Goal: Task Accomplishment & Management: Use online tool/utility

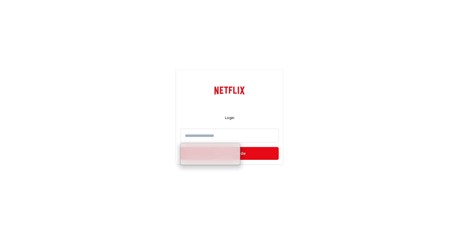
click at [297, 134] on div "Login Send login code" at bounding box center [229, 117] width 459 height 234
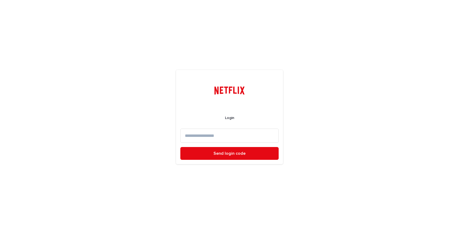
click at [242, 134] on input at bounding box center [229, 136] width 98 height 14
click at [199, 135] on input at bounding box center [229, 136] width 98 height 14
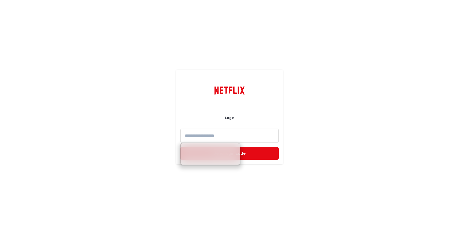
click at [199, 135] on input at bounding box center [229, 136] width 98 height 14
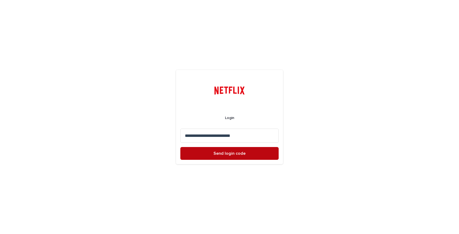
type input "**********"
click at [225, 151] on span "Send login code" at bounding box center [229, 153] width 32 height 4
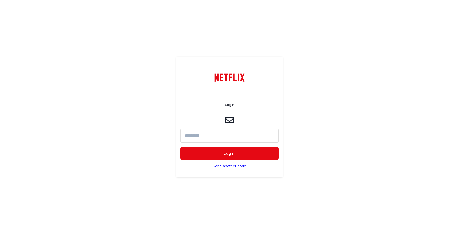
click at [194, 135] on input at bounding box center [229, 136] width 98 height 14
paste input "*****"
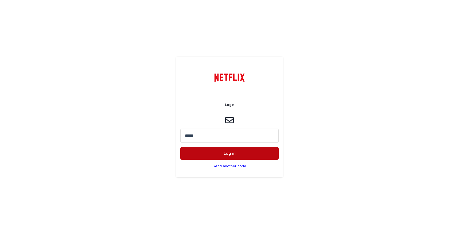
type input "*****"
click at [235, 152] on span "Log in" at bounding box center [229, 153] width 12 height 4
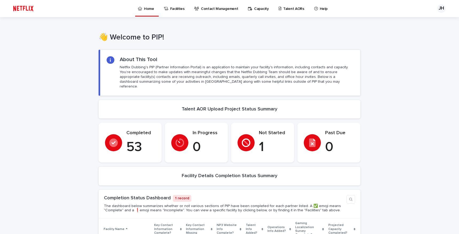
click at [259, 9] on p "Capacity" at bounding box center [261, 5] width 15 height 11
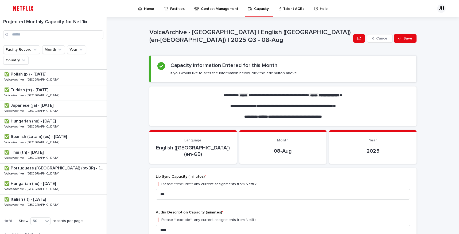
scroll to position [335, 0]
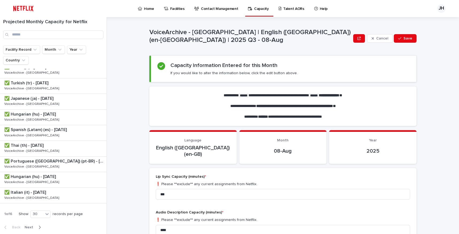
click at [39, 226] on icon "button" at bounding box center [39, 227] width 2 height 5
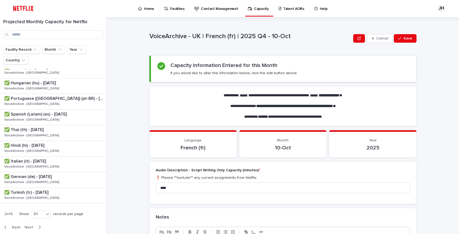
click at [39, 226] on icon "button" at bounding box center [39, 227] width 2 height 5
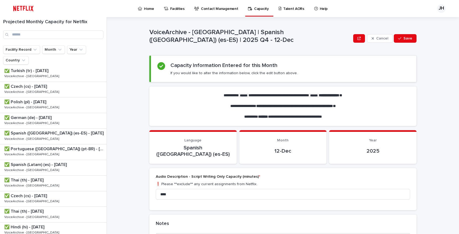
scroll to position [335, 0]
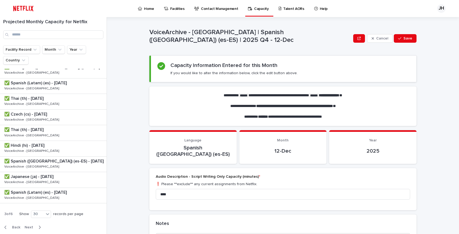
click at [38, 227] on icon "button" at bounding box center [39, 227] width 2 height 5
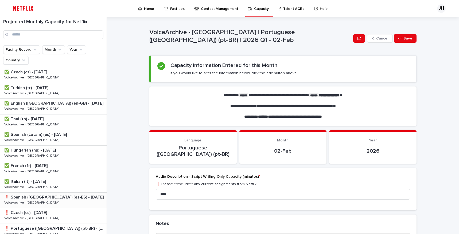
scroll to position [335, 0]
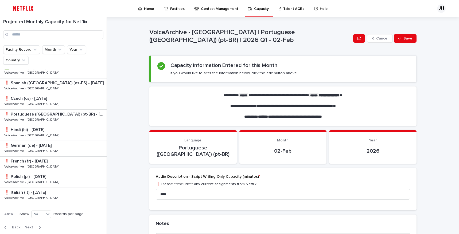
click at [13, 226] on span "Back" at bounding box center [14, 228] width 11 height 4
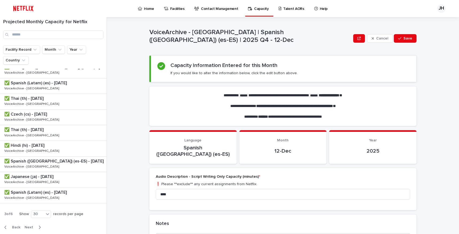
click at [13, 226] on span "Back" at bounding box center [14, 228] width 11 height 4
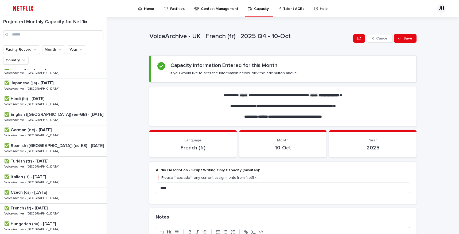
scroll to position [190, 0]
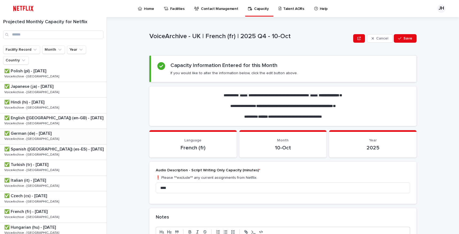
click at [70, 140] on div "✅ German (de) - [DATE] ✅ German (de) - [DATE] VoiceArchive - UK VoiceArchive - …" at bounding box center [53, 136] width 107 height 15
click at [69, 121] on div "✅ English ([GEOGRAPHIC_DATA]) (en-GB) - [DATE] ✅ English ([GEOGRAPHIC_DATA]) (e…" at bounding box center [53, 120] width 107 height 15
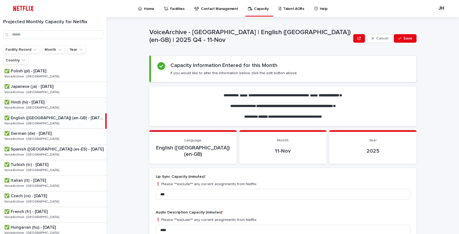
click at [68, 101] on p at bounding box center [54, 102] width 100 height 5
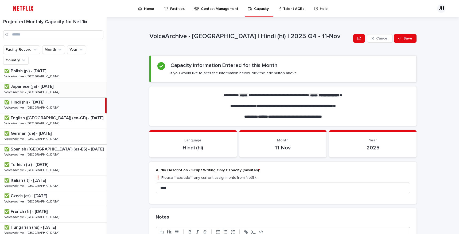
click at [68, 91] on div "✅ Japanese (ja) - [DATE] ✅ Japanese (ja) - [DATE] VoiceArchive - UK VoiceArchiv…" at bounding box center [53, 89] width 107 height 15
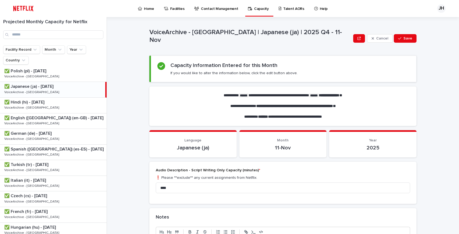
click at [283, 9] on p "Talent AORs" at bounding box center [293, 5] width 21 height 11
